Goal: Information Seeking & Learning: Check status

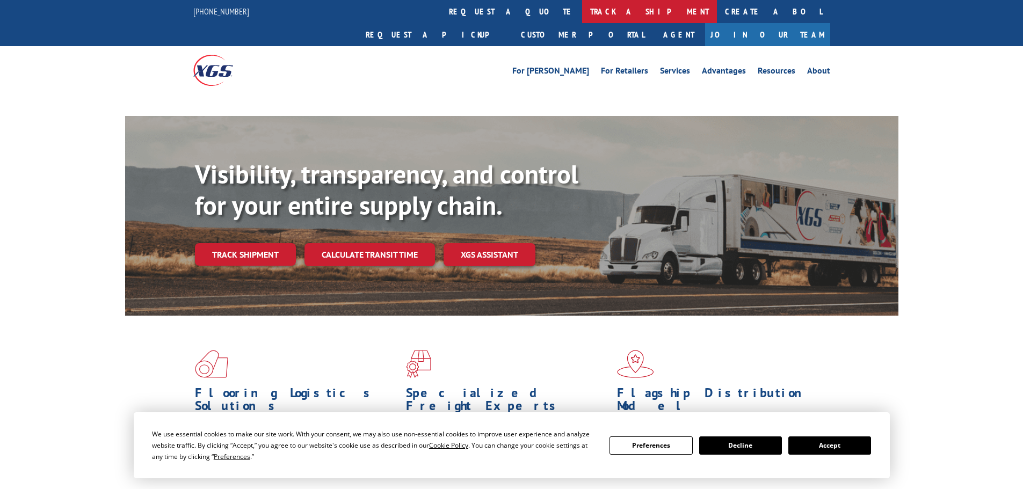
click at [582, 16] on link "track a shipment" at bounding box center [649, 11] width 135 height 23
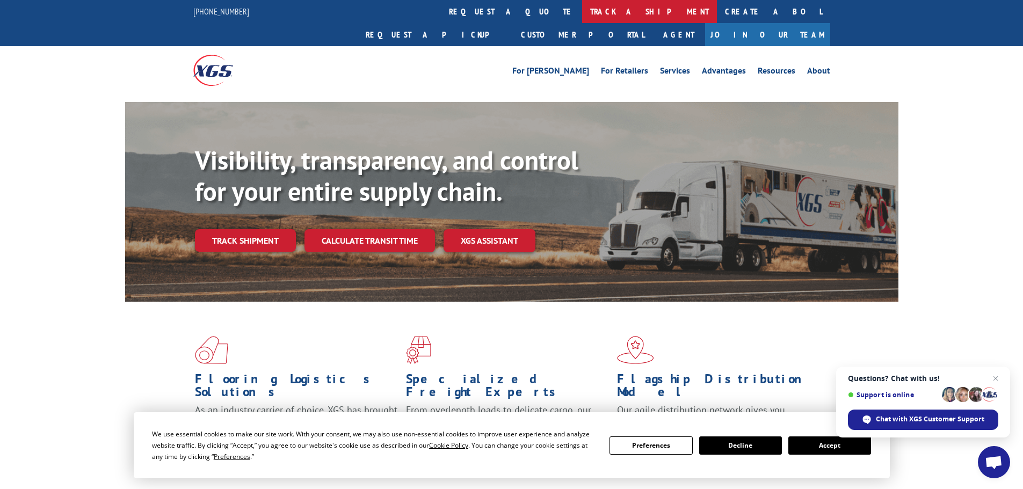
click at [582, 19] on link "track a shipment" at bounding box center [649, 11] width 135 height 23
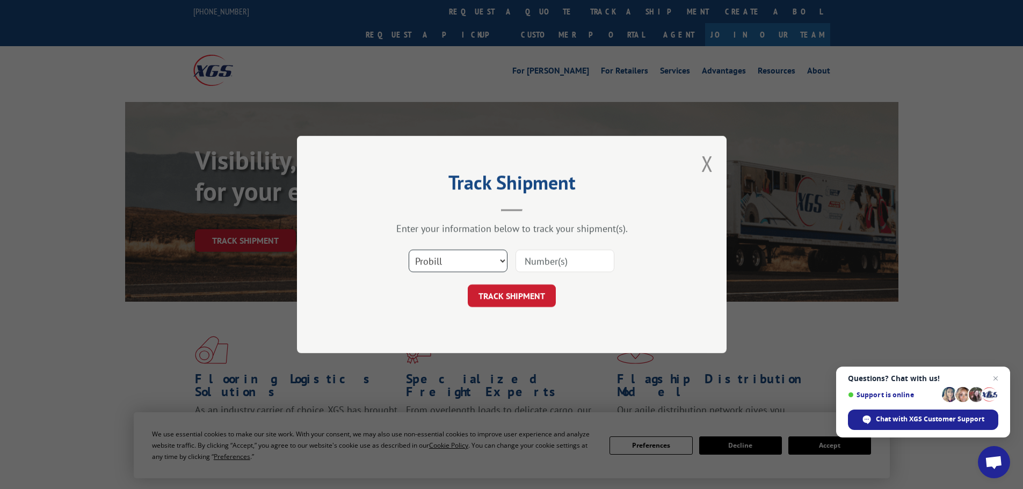
click at [470, 266] on select "Select category... Probill BOL PO" at bounding box center [458, 261] width 99 height 23
select select "bol"
click at [409, 250] on select "Select category... Probill BOL PO" at bounding box center [458, 261] width 99 height 23
click at [548, 267] on input at bounding box center [565, 261] width 99 height 23
paste input "5451869"
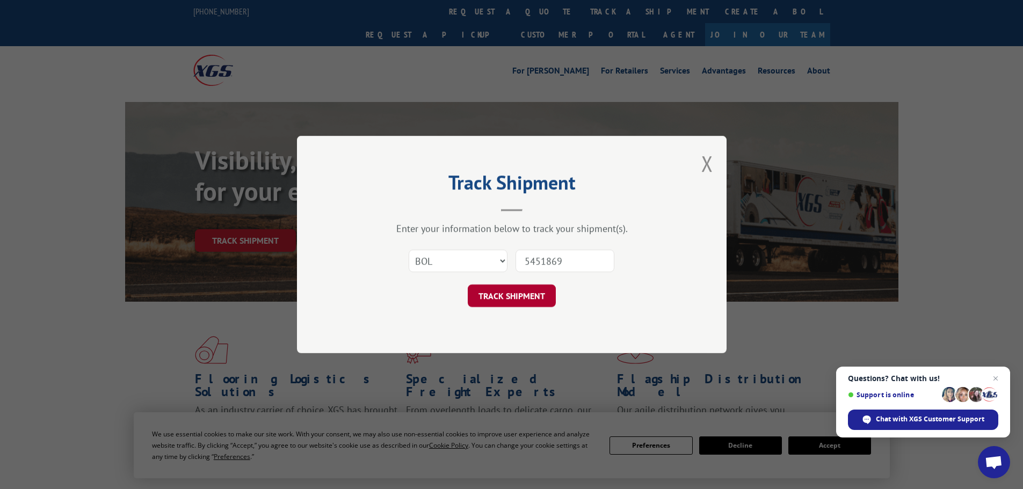
type input "5451869"
click at [508, 306] on button "TRACK SHIPMENT" at bounding box center [512, 296] width 88 height 23
